Goal: Task Accomplishment & Management: Manage account settings

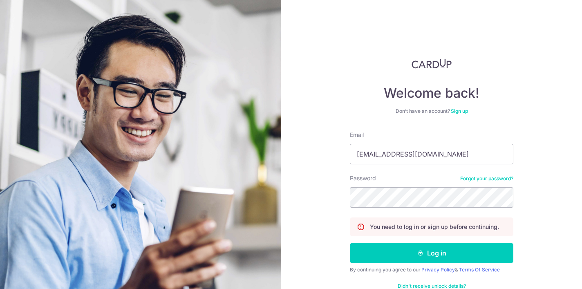
click at [428, 250] on button "Log in" at bounding box center [431, 253] width 163 height 20
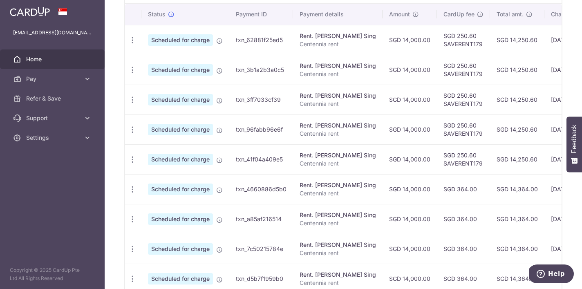
scroll to position [209, 0]
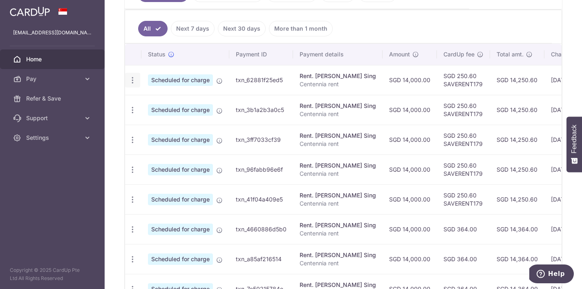
click at [133, 75] on div "Update payment Cancel payment" at bounding box center [132, 80] width 15 height 15
click at [132, 81] on icon "button" at bounding box center [132, 80] width 9 height 9
click at [166, 103] on span "Update payment" at bounding box center [176, 103] width 56 height 10
radio input "true"
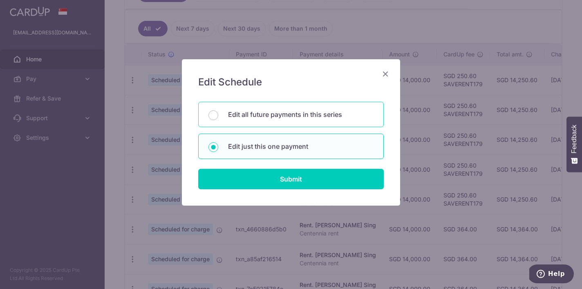
click at [277, 117] on p "Edit all future payments in this series" at bounding box center [300, 114] width 145 height 10
click at [218, 117] on input "Edit all future payments in this series" at bounding box center [213, 115] width 10 height 10
radio input "true"
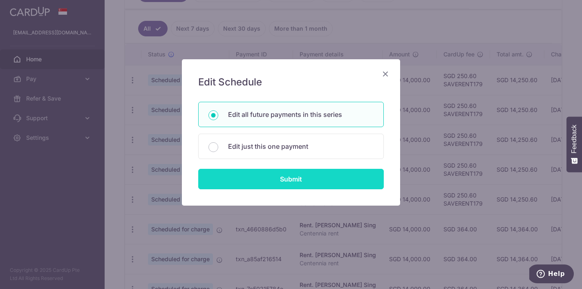
click at [302, 182] on input "Submit" at bounding box center [290, 179] width 185 height 20
radio input "true"
type input "14,000.00"
type input "Centennia rent"
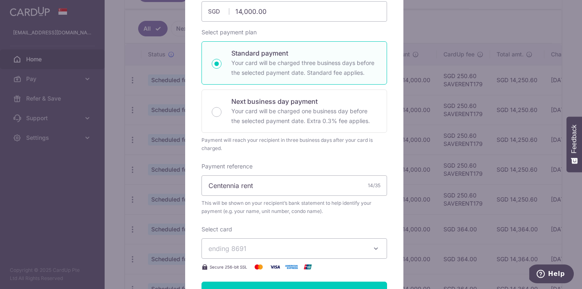
scroll to position [0, 0]
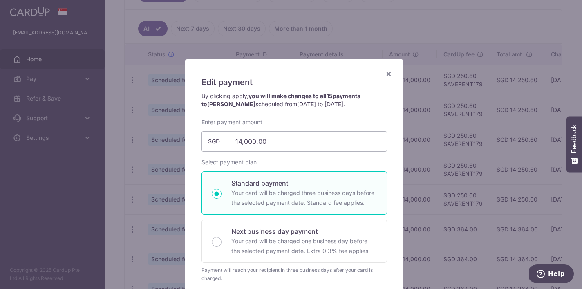
click at [384, 74] on icon "Close" at bounding box center [388, 74] width 10 height 10
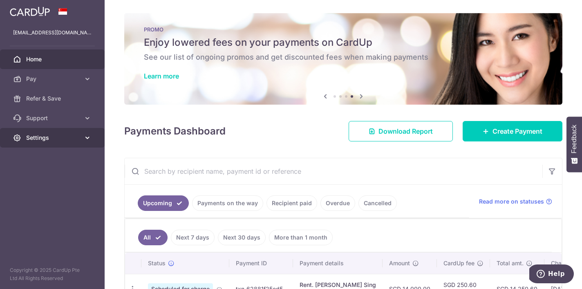
click at [66, 131] on link "Settings" at bounding box center [52, 138] width 105 height 20
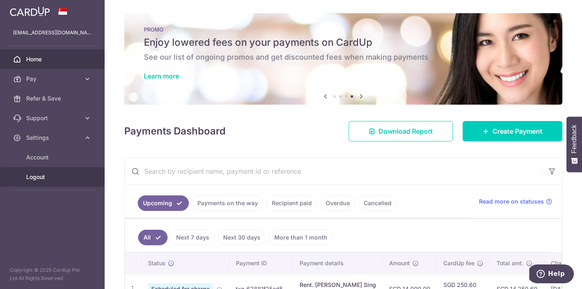
click at [43, 177] on span "Logout" at bounding box center [53, 177] width 54 height 8
